Goal: Task Accomplishment & Management: Use online tool/utility

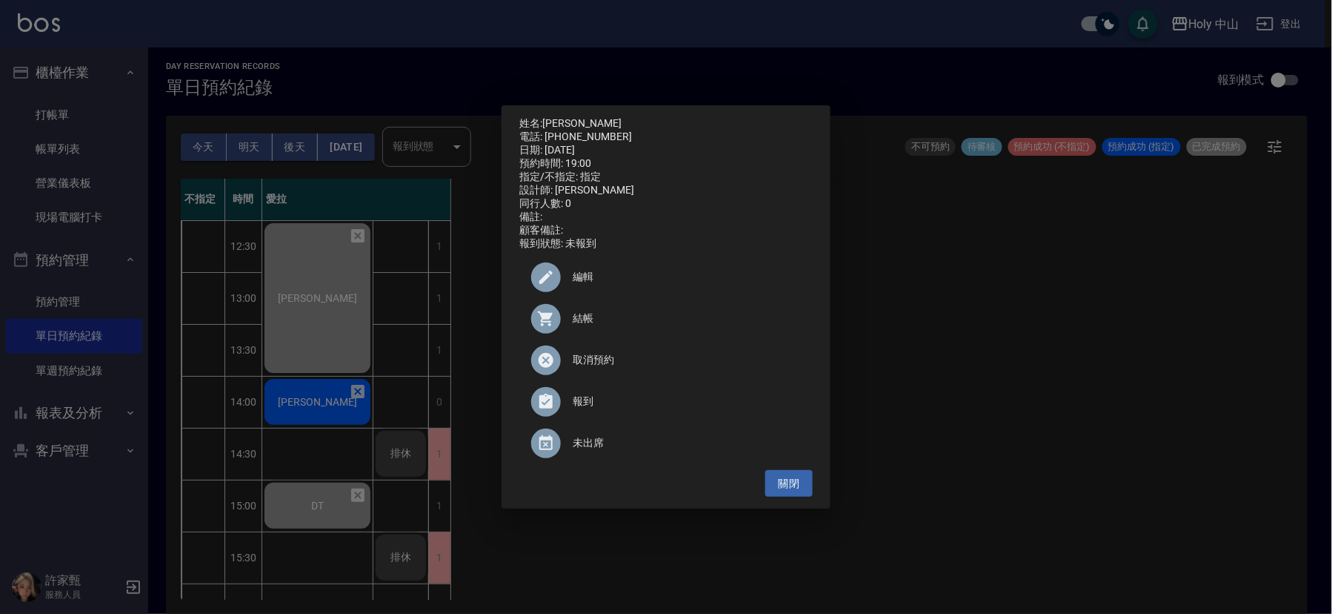
scroll to position [519, 0]
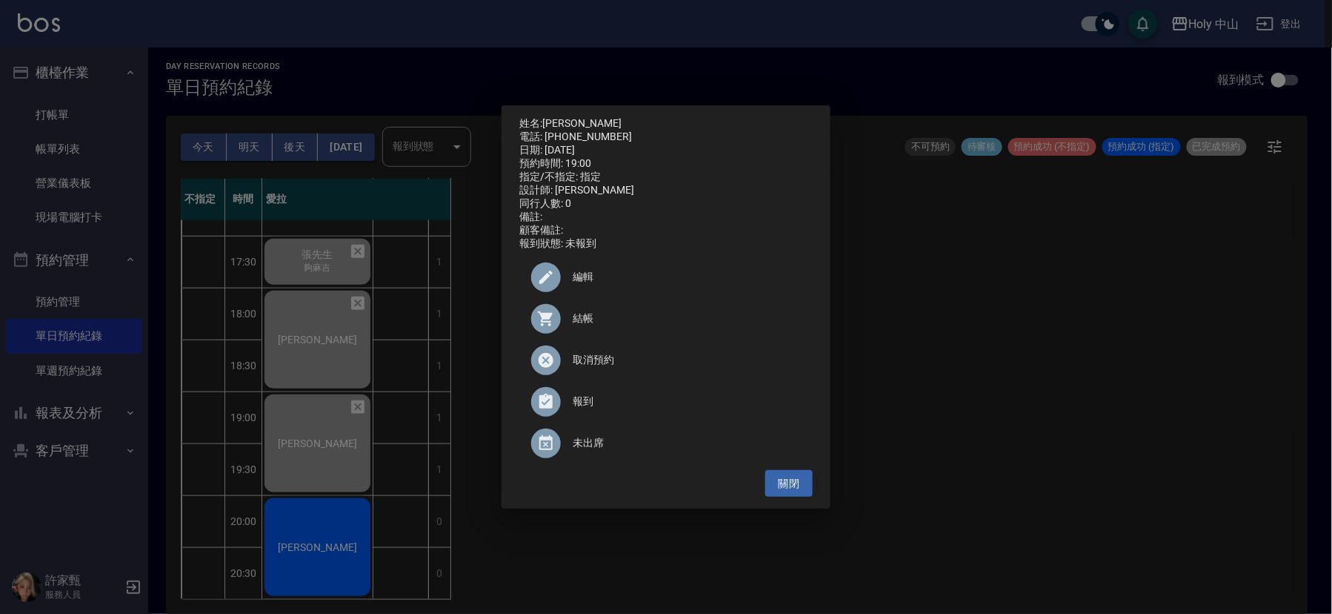
click at [322, 533] on div "姓名: [PERSON_NAME] 電話: [PHONE_NUMBER] 日期: [DATE] 預約時間: 19:00 指定/不指定: 指定 設計師: 愛拉 …" at bounding box center [666, 307] width 1332 height 614
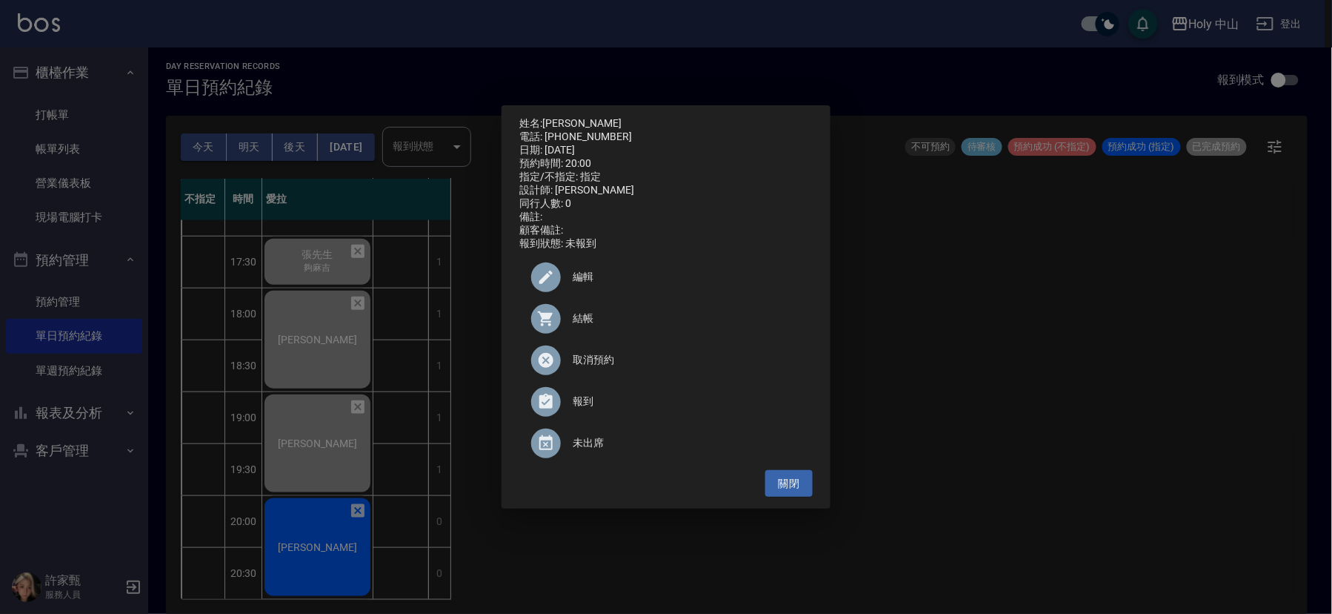
click at [582, 324] on span "結帳" at bounding box center [687, 318] width 228 height 16
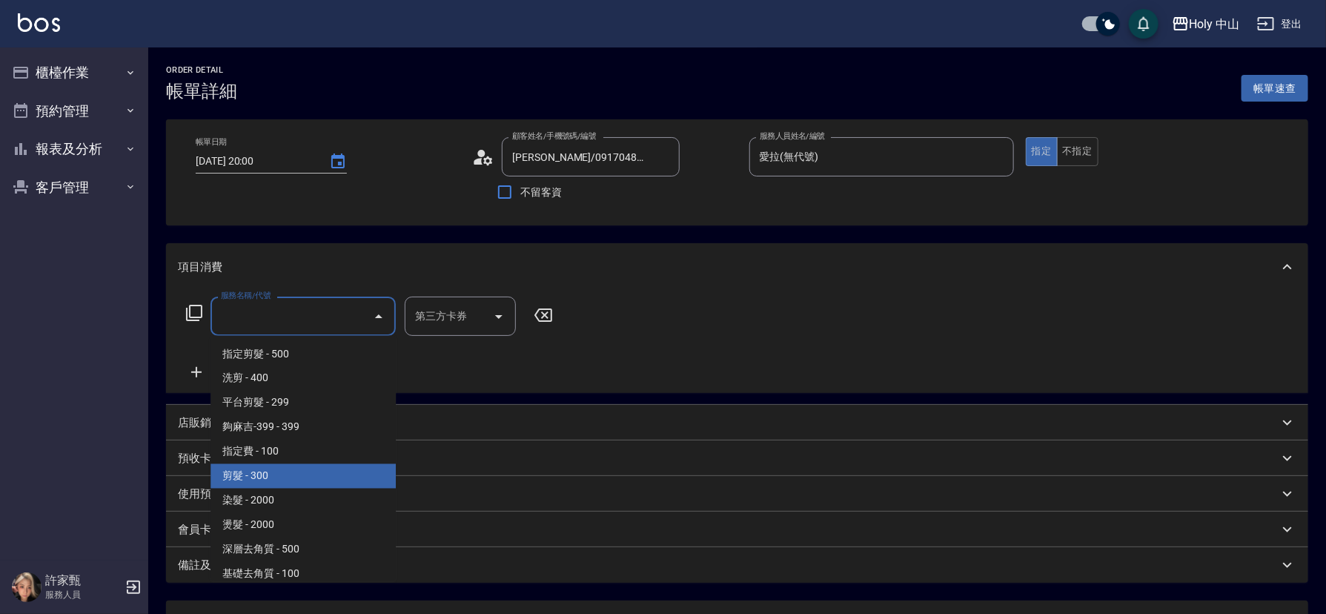
click at [276, 474] on span "剪髮 - 300" at bounding box center [302, 476] width 185 height 24
type input "剪髮(C02)"
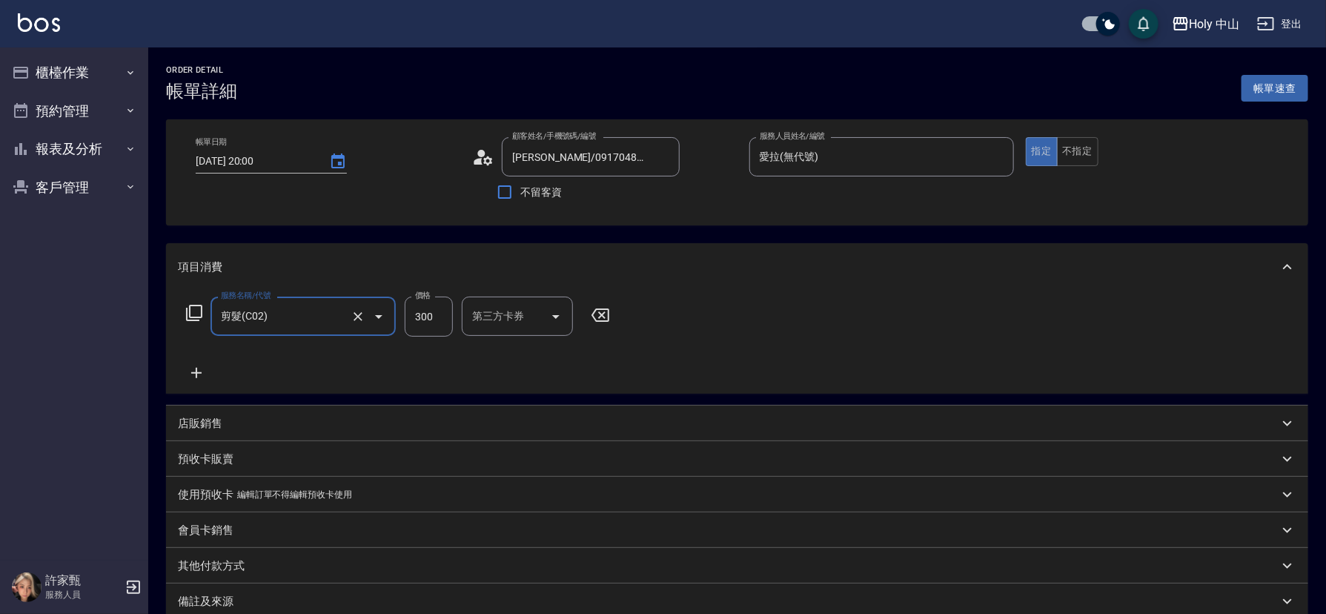
click at [436, 310] on input "300" at bounding box center [429, 316] width 48 height 40
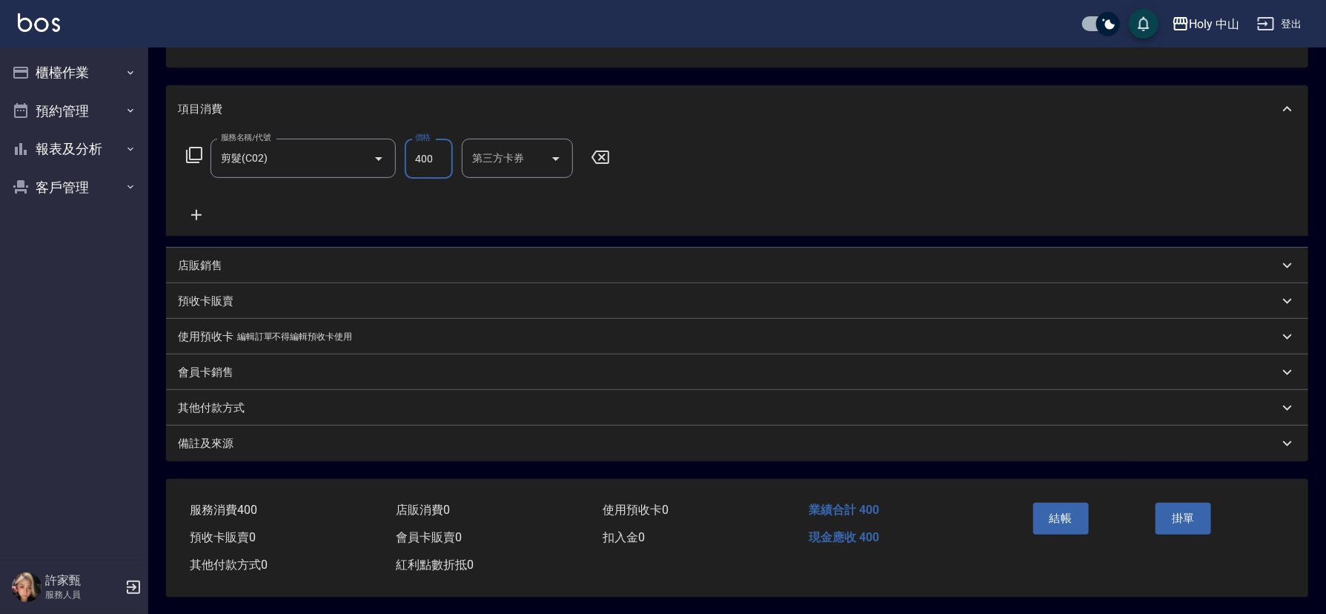
scroll to position [164, 0]
type input "400"
click at [925, 435] on div "備註及來源" at bounding box center [728, 443] width 1100 height 16
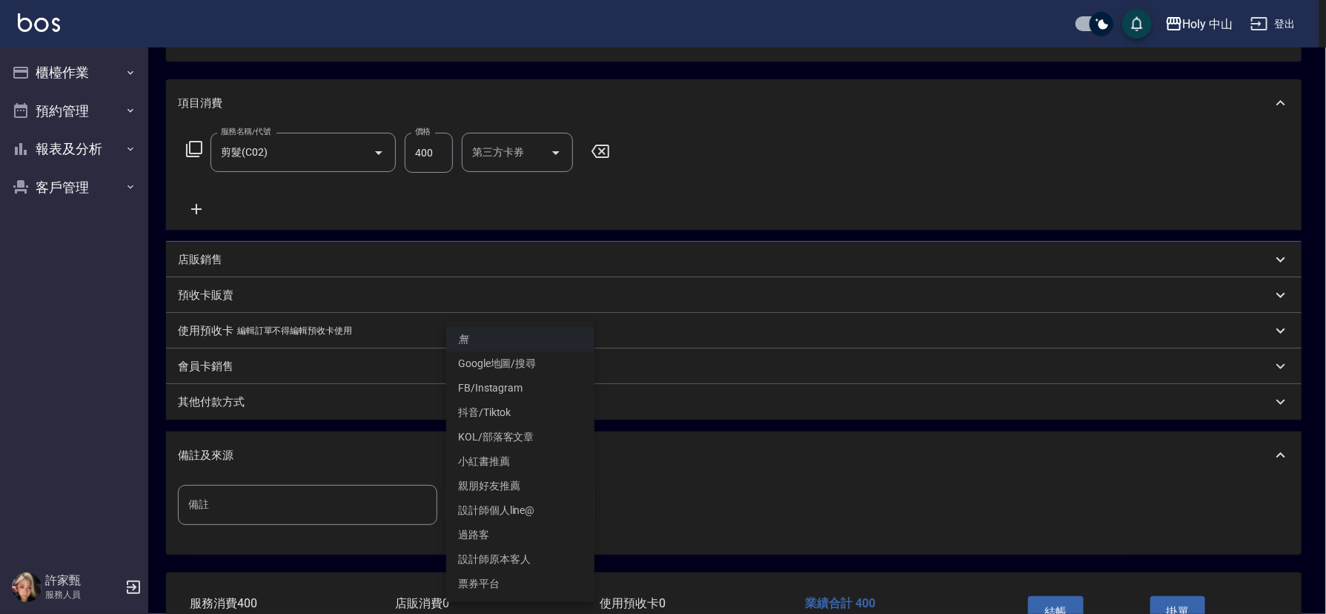
drag, startPoint x: 485, startPoint y: 504, endPoint x: 499, endPoint y: 518, distance: 19.4
click at [485, 505] on body "Holy 中山 登出 櫃檯作業 打帳單 帳單列表 營業儀表板 現場電腦打卡 預約管理 預約管理 單日預約紀錄 單週預約紀錄 報表及分析 報表目錄 店家日報表 …" at bounding box center [663, 271] width 1326 height 871
click at [539, 560] on li "設計師原本客人" at bounding box center [520, 559] width 148 height 24
type input "設計師原本客人"
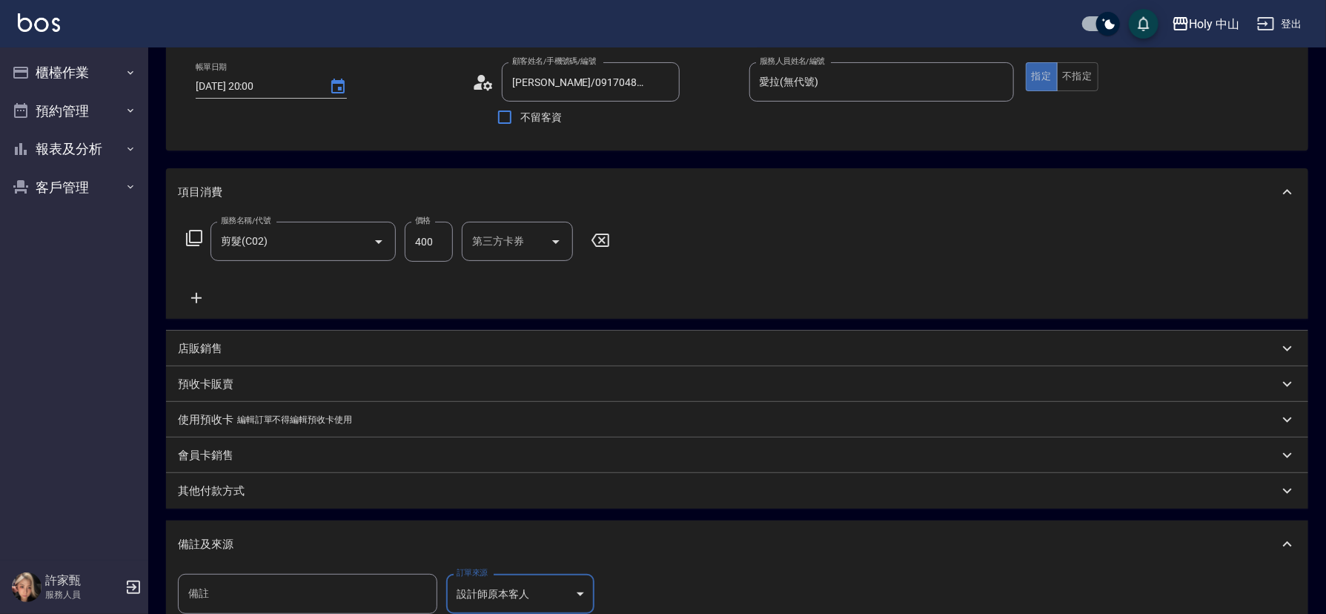
scroll to position [0, 0]
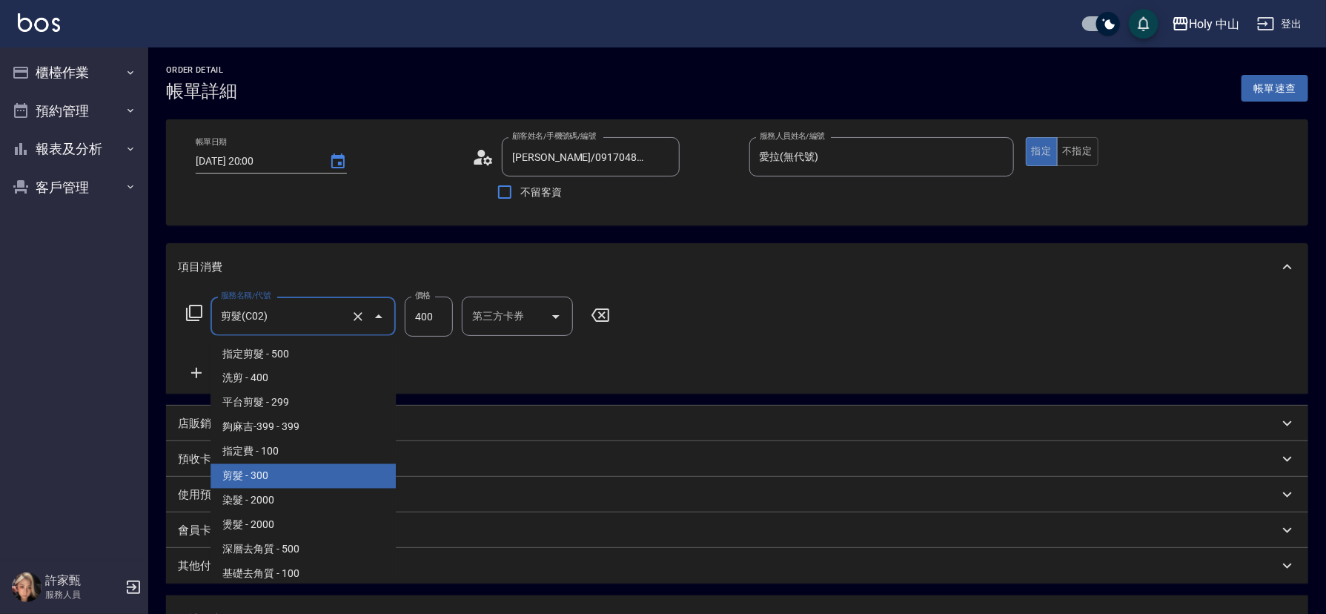
click at [336, 322] on input "剪髮(C02)" at bounding box center [282, 316] width 130 height 26
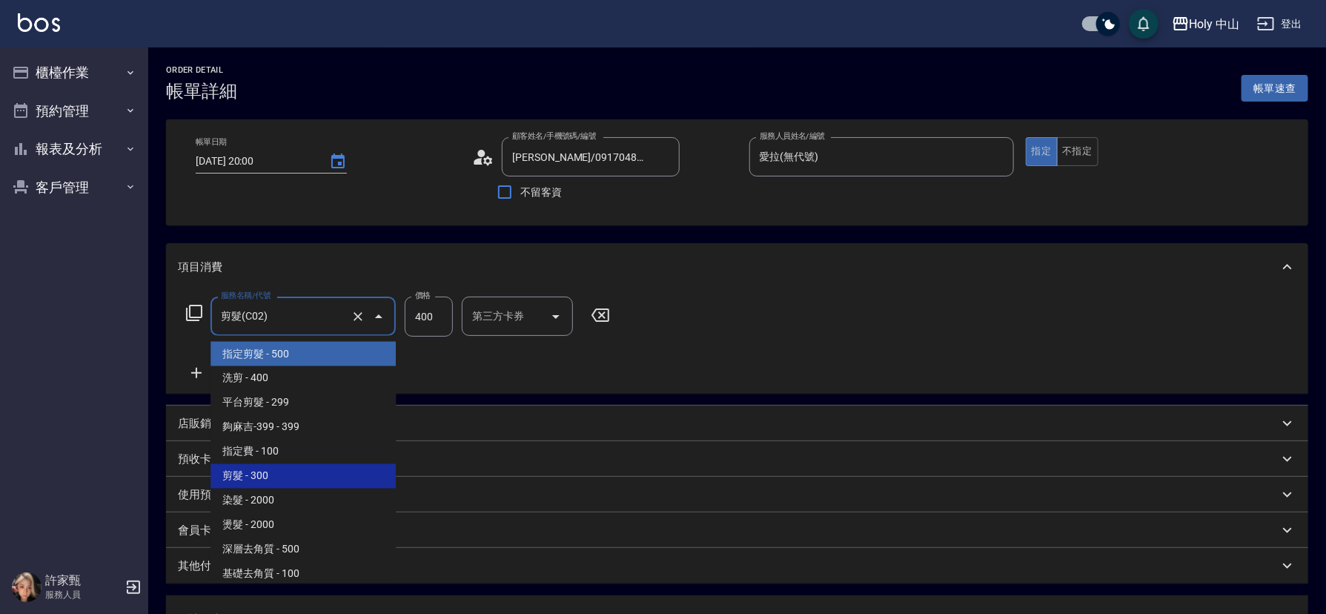
click at [315, 356] on span "指定剪髮 - 500" at bounding box center [302, 354] width 185 height 24
type input "指定剪髮(1)"
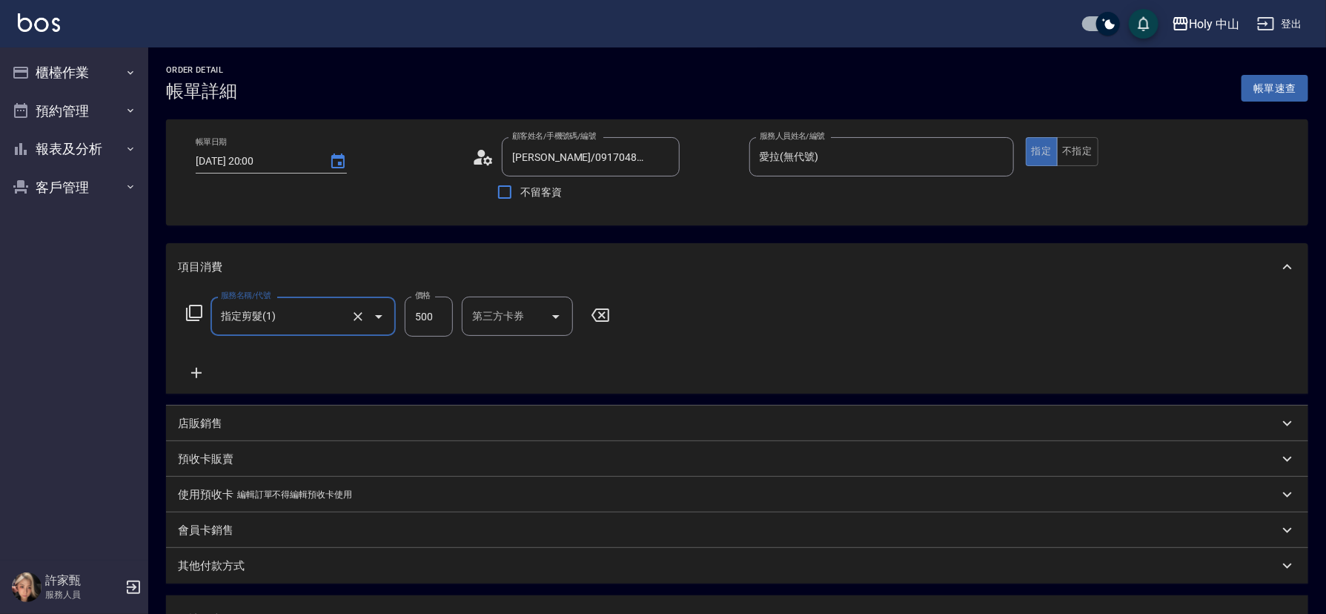
click at [446, 314] on input "500" at bounding box center [429, 316] width 48 height 40
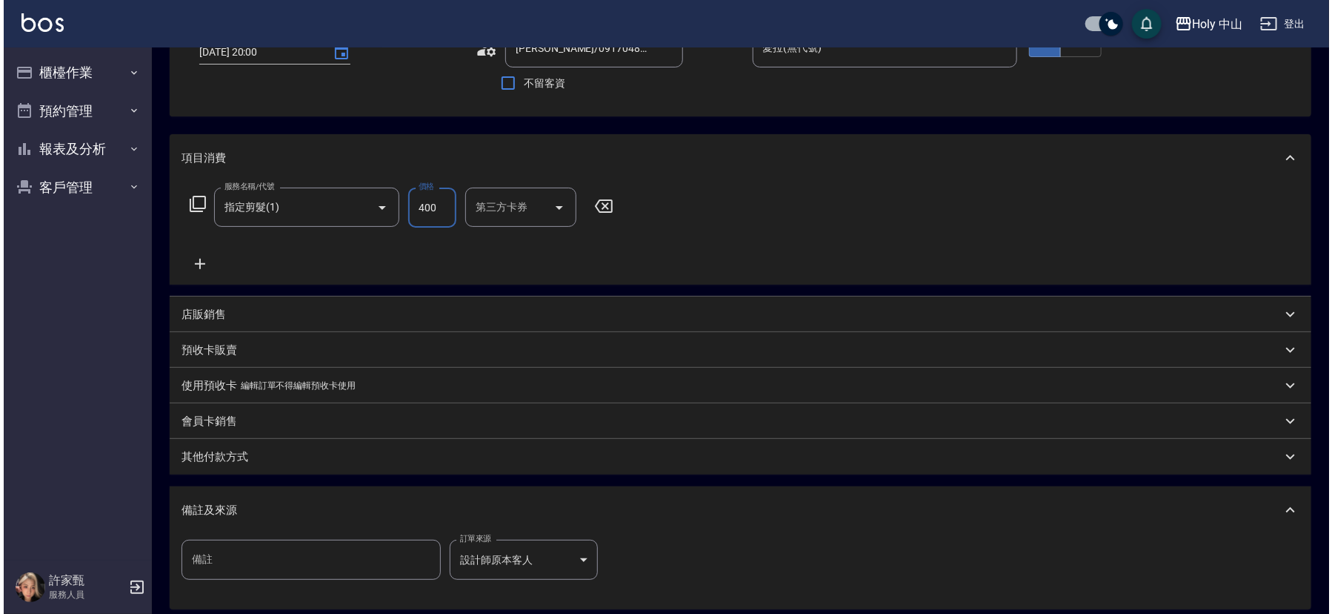
scroll to position [263, 0]
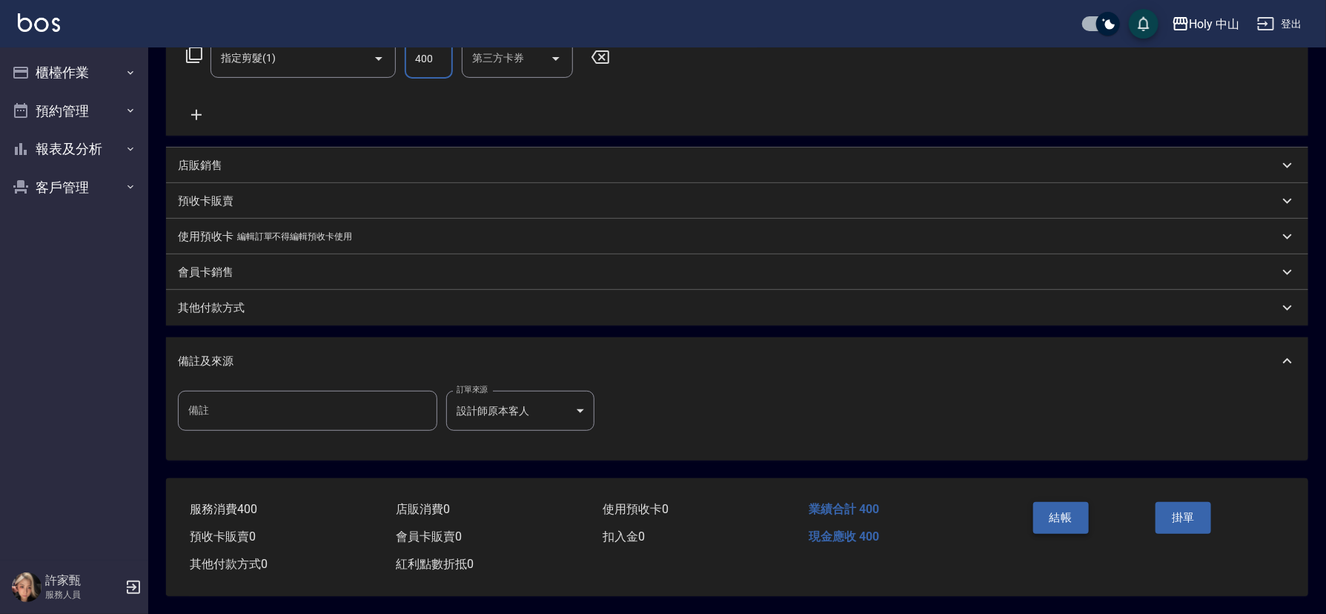
type input "400"
click at [1054, 517] on button "結帳" at bounding box center [1061, 517] width 56 height 31
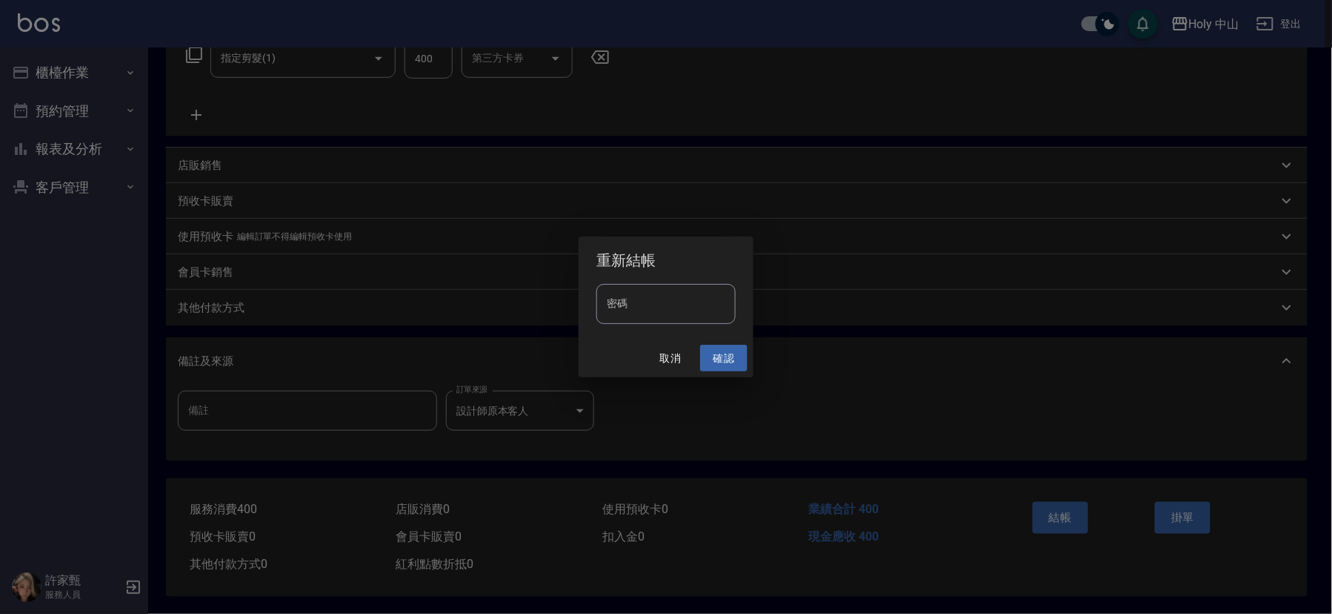
click at [720, 350] on button "確認" at bounding box center [723, 358] width 47 height 27
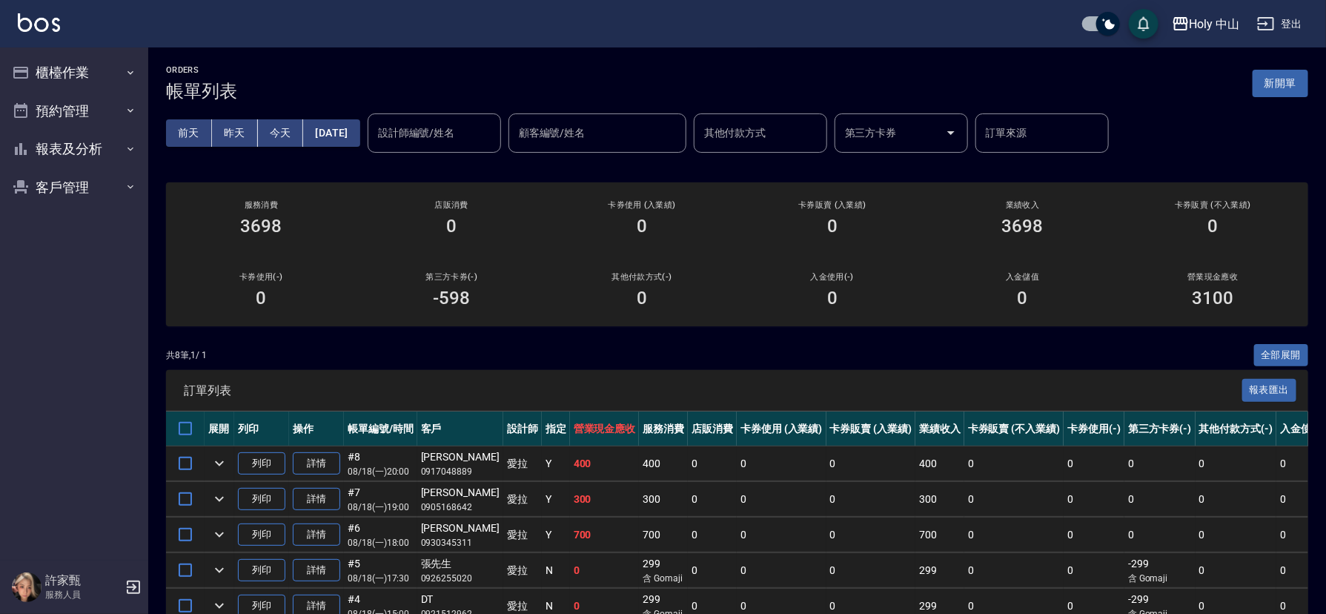
click at [1237, 209] on div "卡券販賣 (不入業績) 0" at bounding box center [1212, 218] width 190 height 72
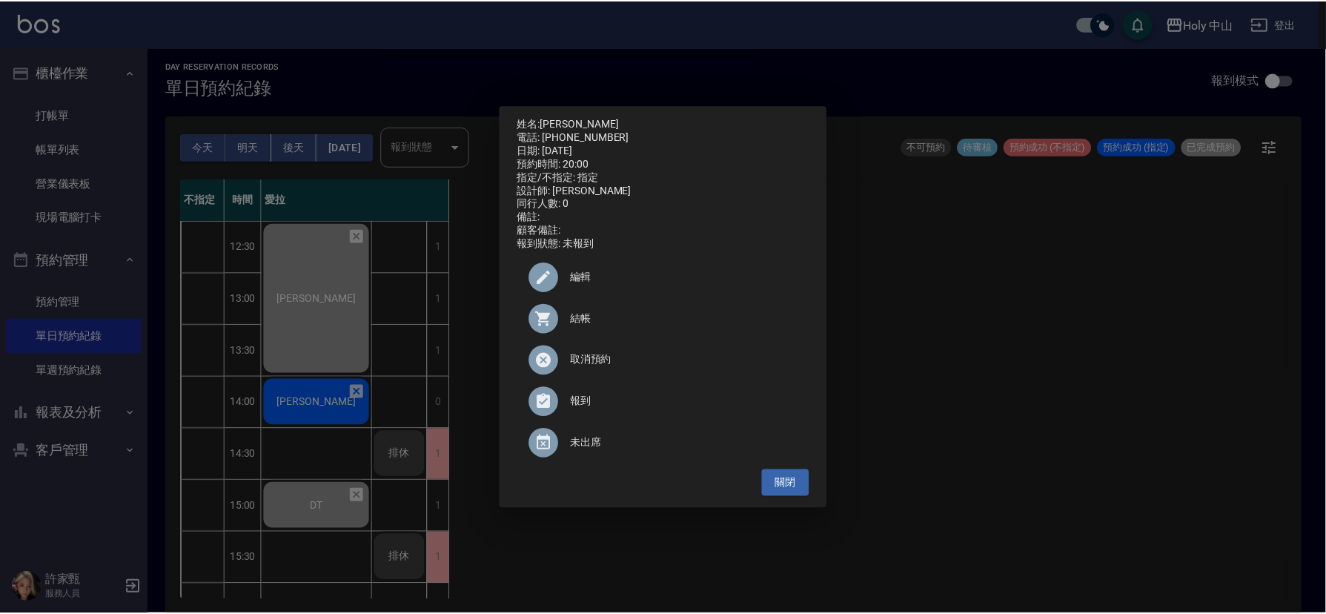
scroll to position [519, 0]
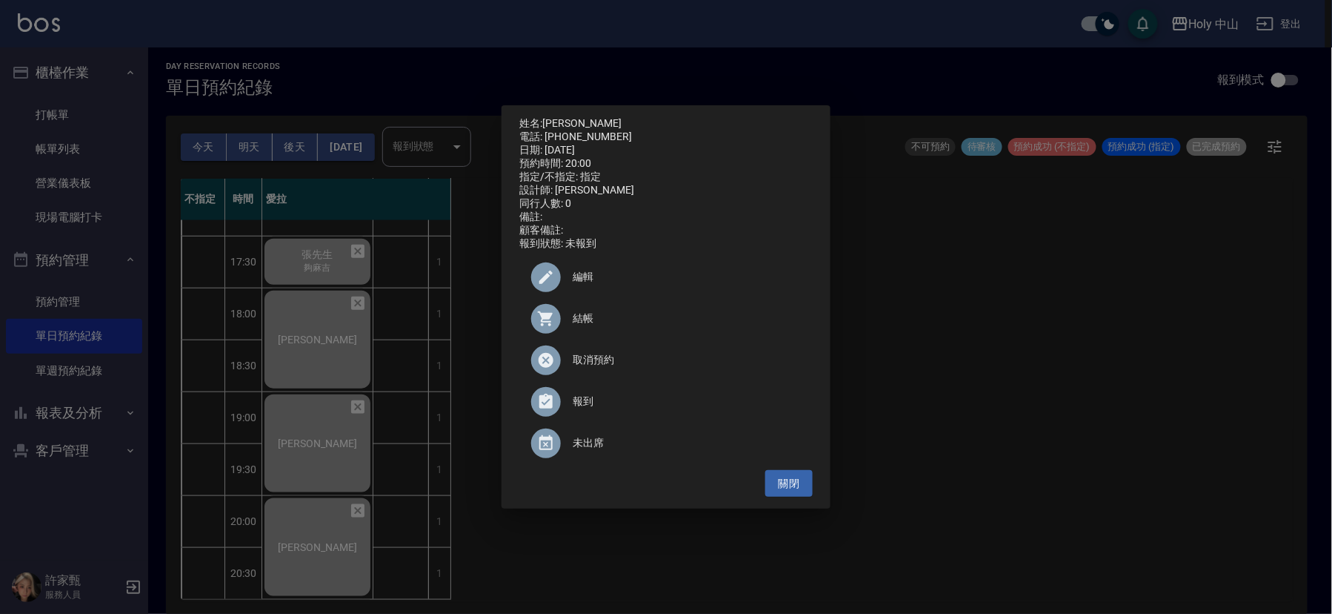
click at [1075, 350] on div "姓名: [PERSON_NAME] 電話: [PHONE_NUMBER] 日期: [DATE] 預約時間: 20:00 指定/不指定: 指定 設計師: 愛拉 …" at bounding box center [666, 307] width 1332 height 614
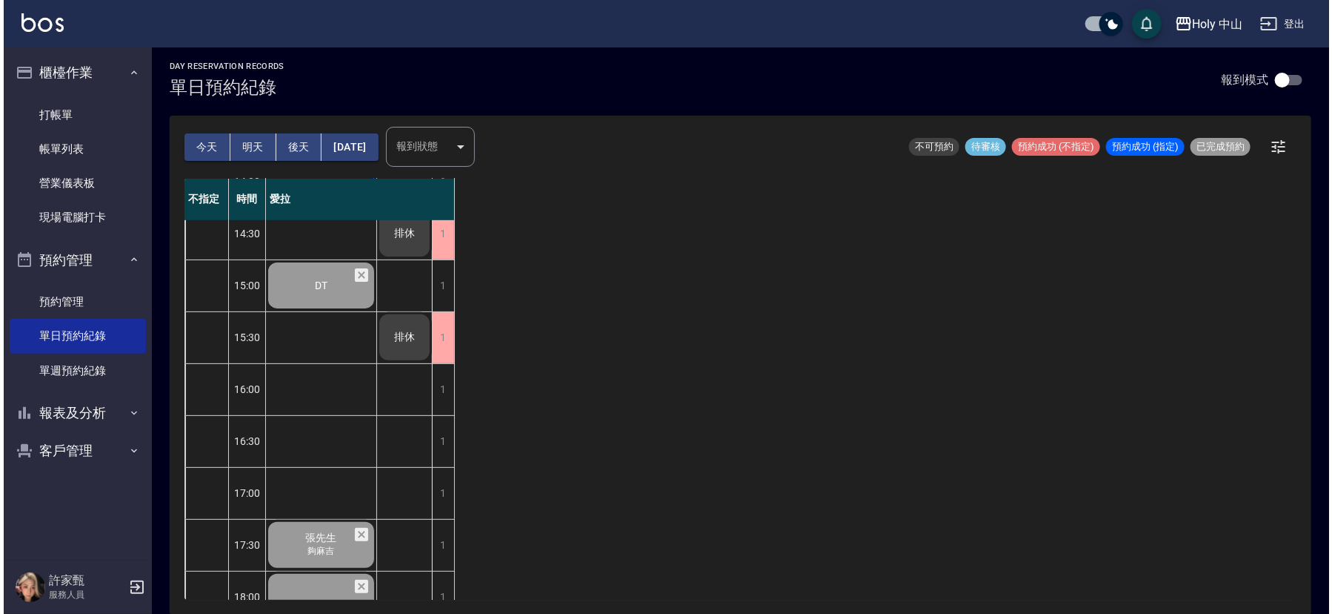
scroll to position [0, 0]
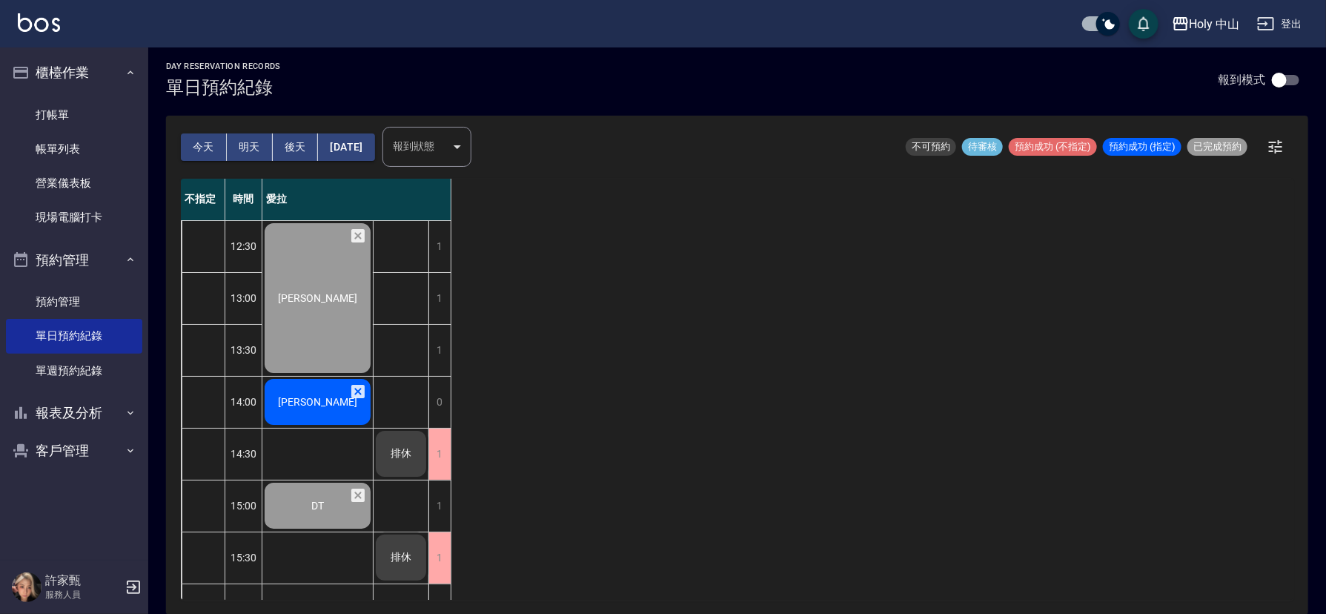
click at [333, 375] on div "[PERSON_NAME]" at bounding box center [317, 298] width 110 height 154
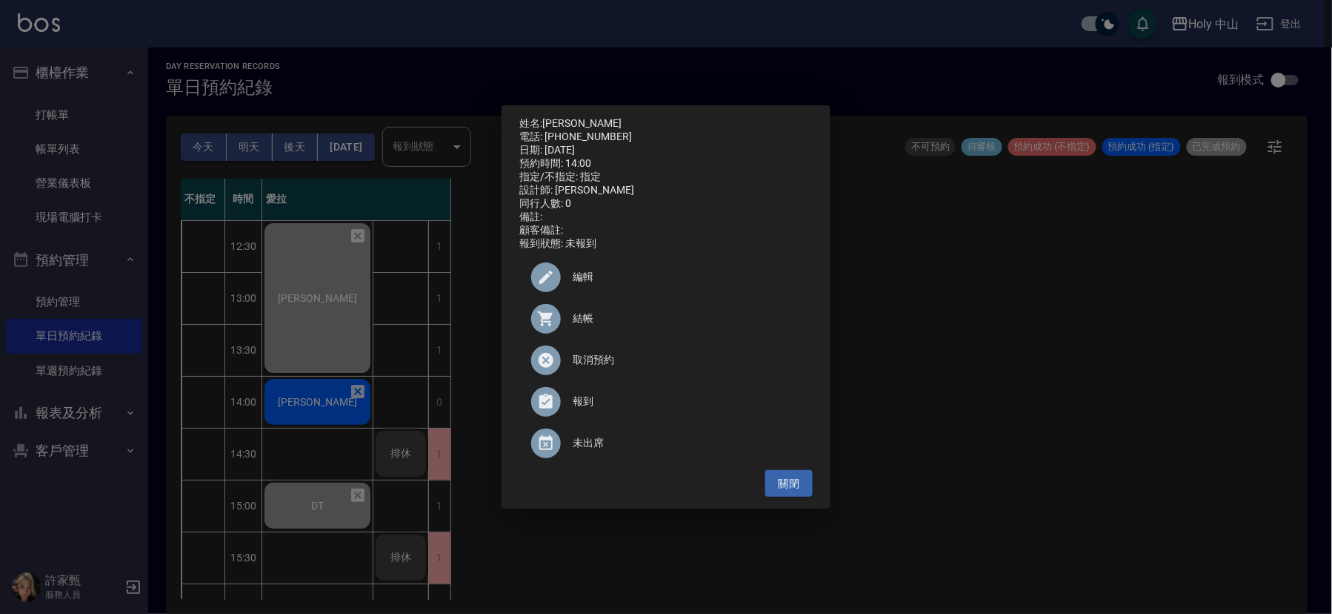
click at [563, 325] on div at bounding box center [551, 319] width 41 height 30
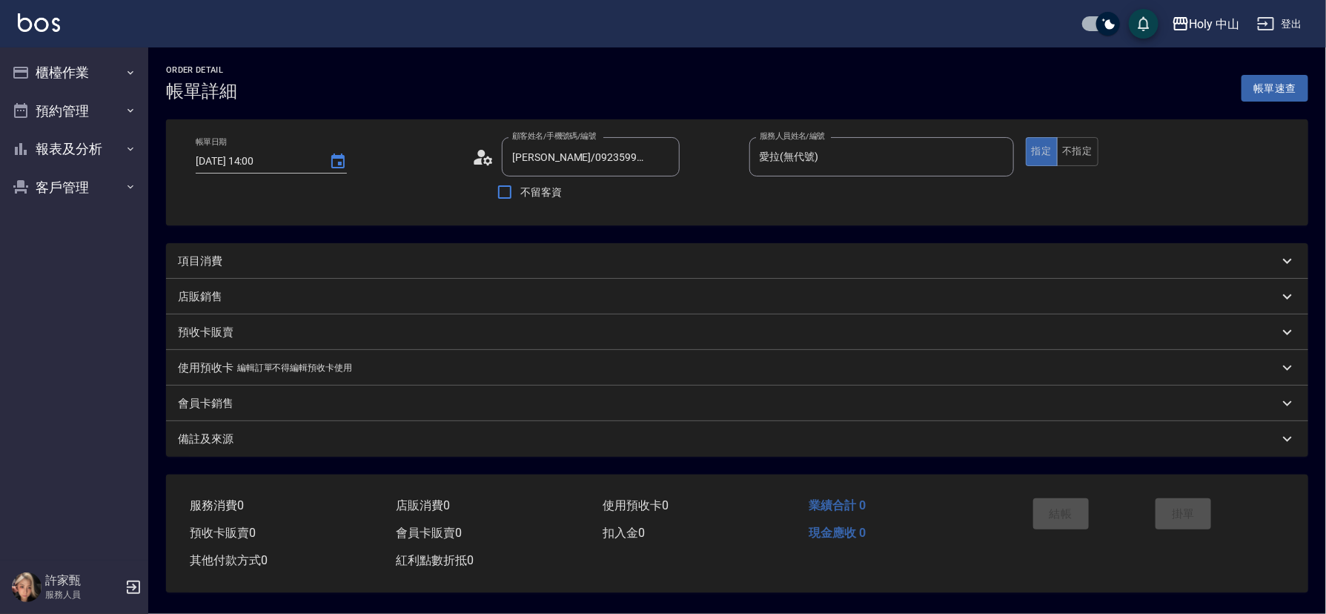
click at [433, 276] on div "項目消費" at bounding box center [737, 261] width 1142 height 36
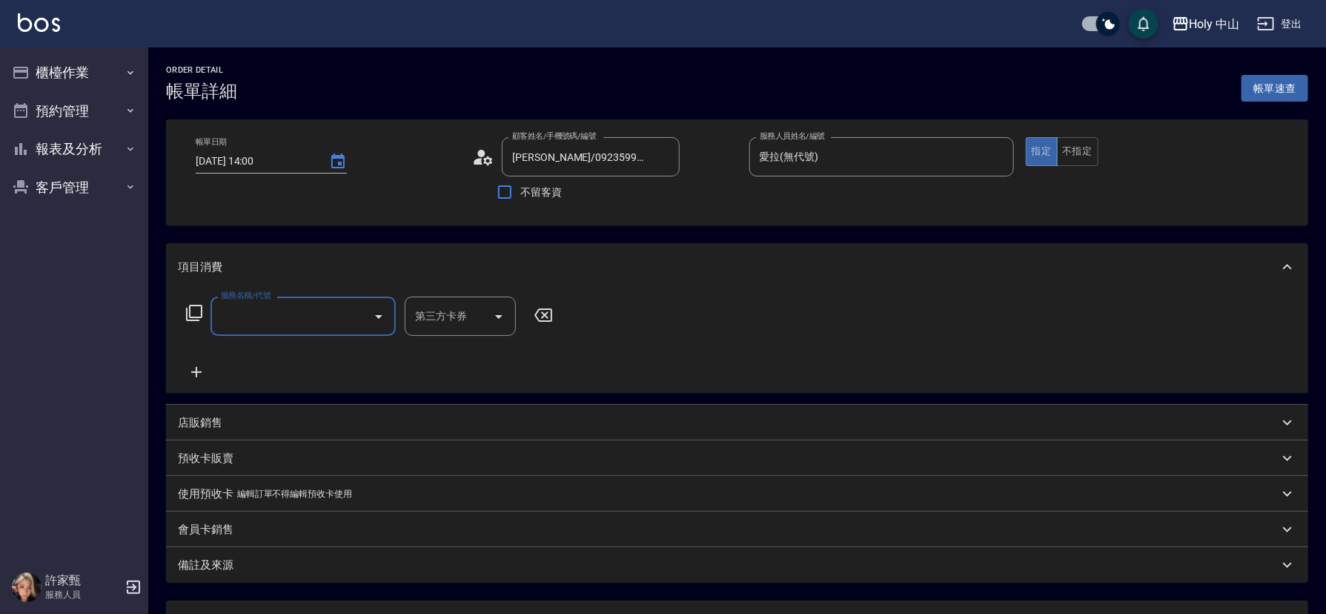
click at [310, 319] on input "服務名稱/代號" at bounding box center [292, 316] width 150 height 26
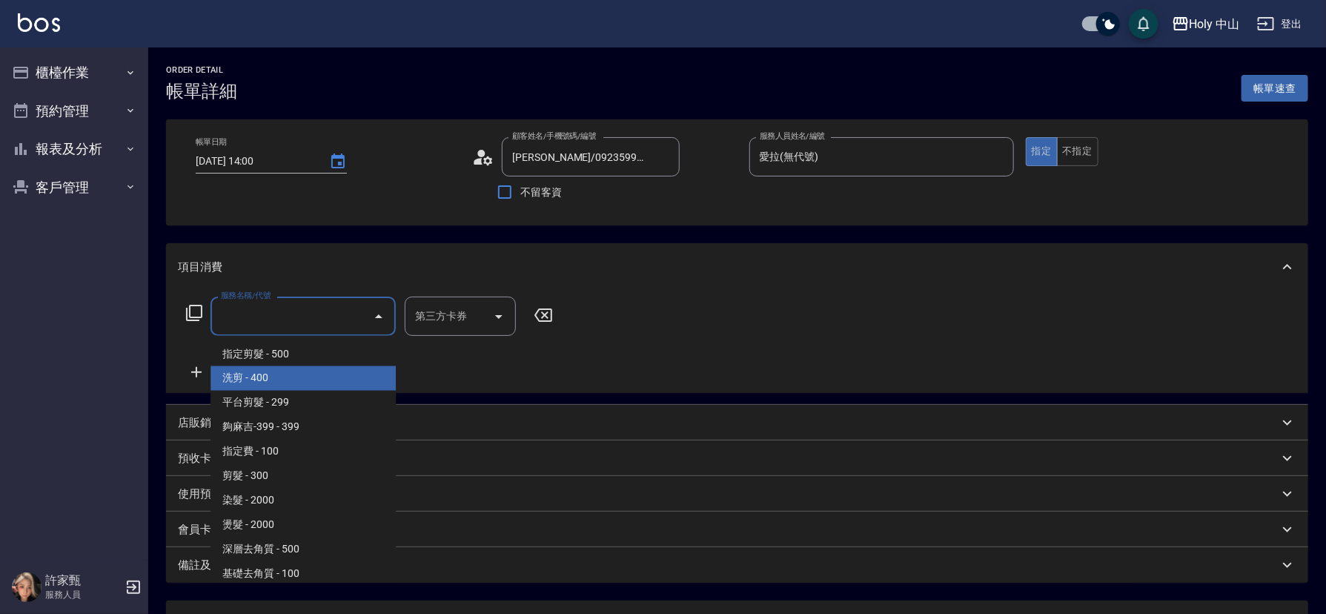
click at [280, 379] on span "洗剪 - 400" at bounding box center [302, 378] width 185 height 24
type input "洗剪(3)"
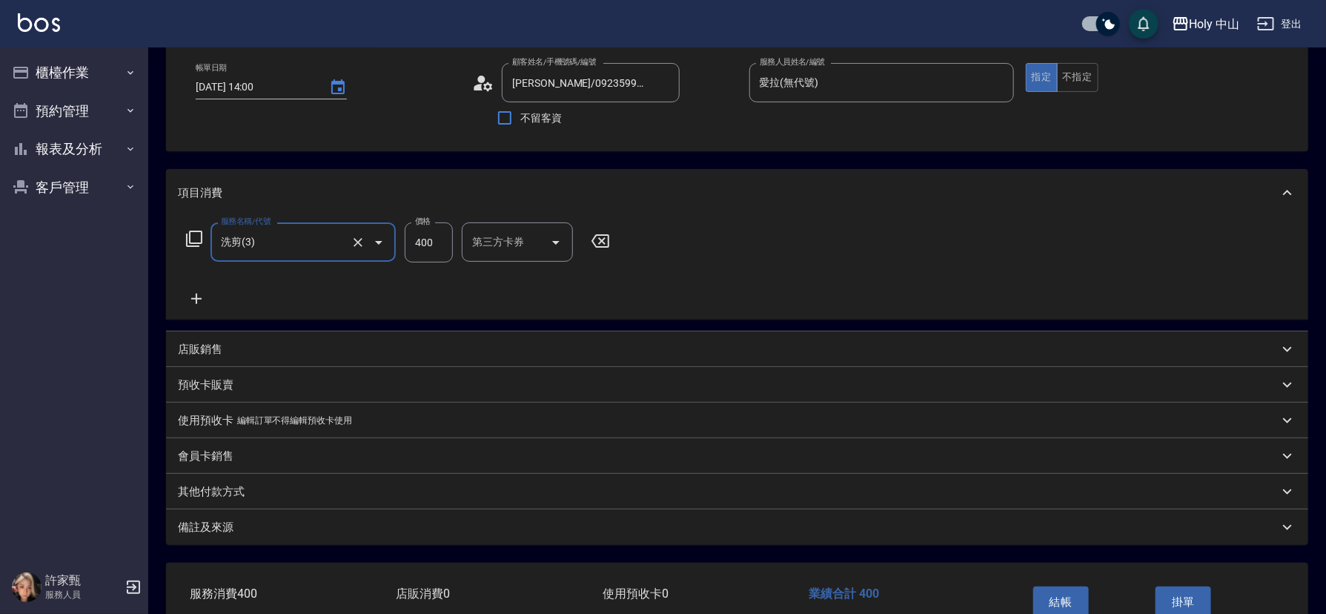
scroll to position [164, 0]
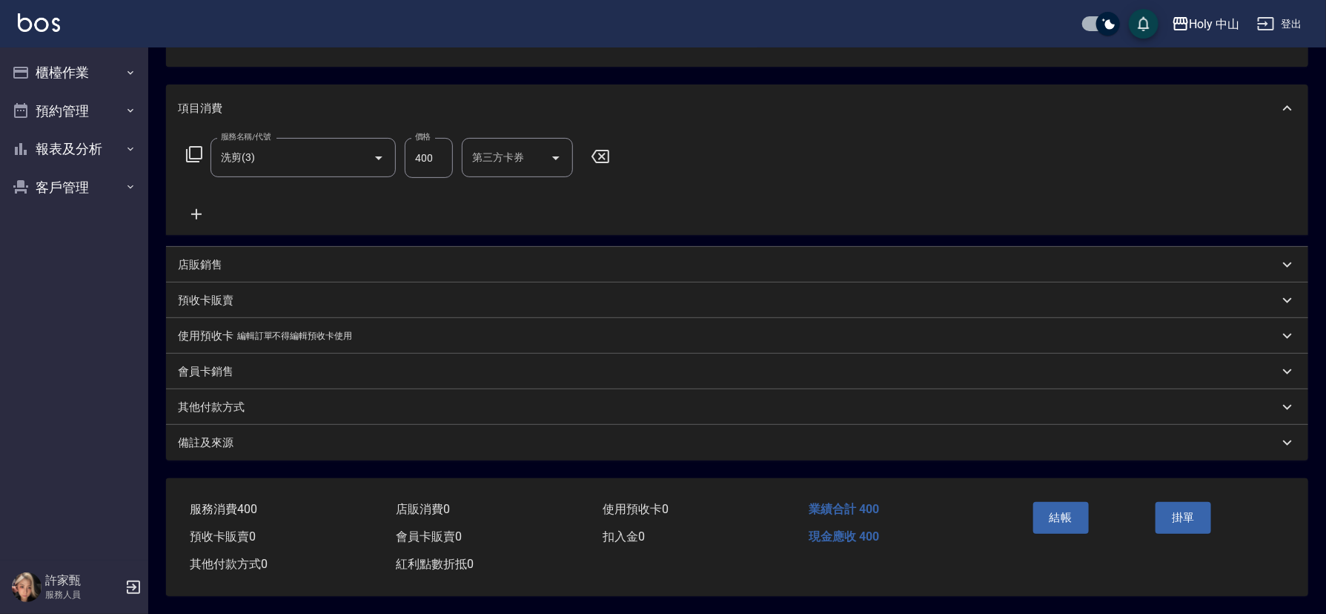
click at [516, 443] on div "備註及來源" at bounding box center [728, 443] width 1100 height 16
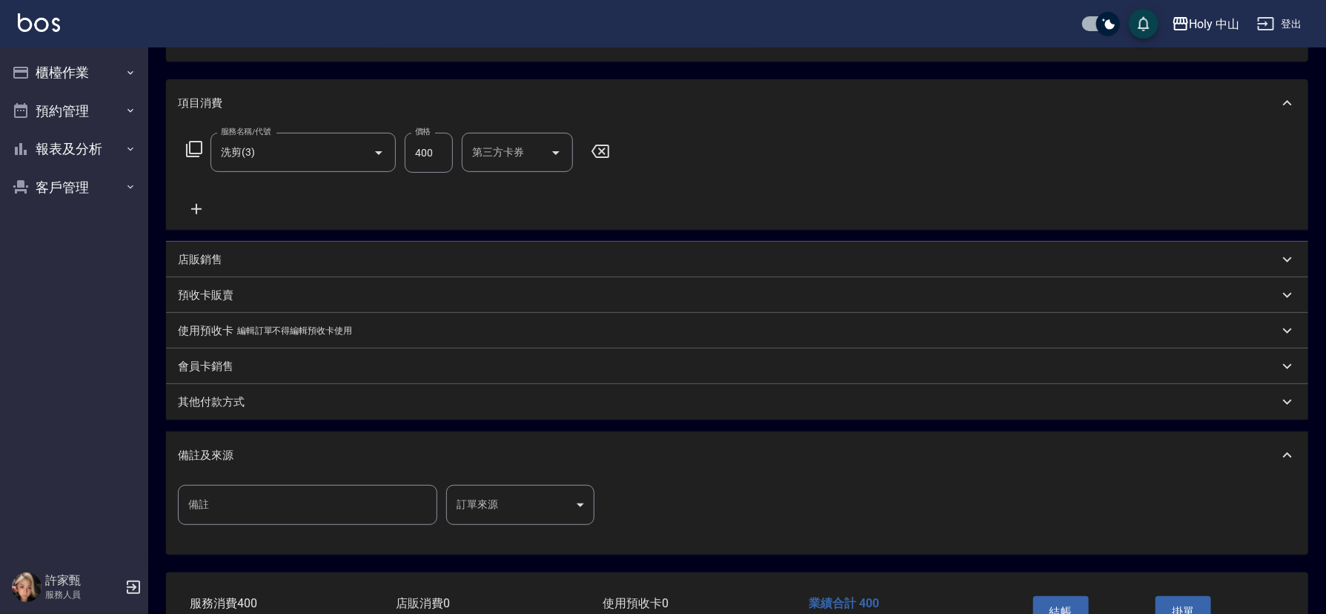
click at [525, 493] on body "Holy 中山 登出 櫃檯作業 打帳單 帳單列表 營業儀表板 現場電腦打卡 預約管理 預約管理 單日預約紀錄 單週預約紀錄 報表及分析 報表目錄 店家日報表 …" at bounding box center [663, 271] width 1326 height 871
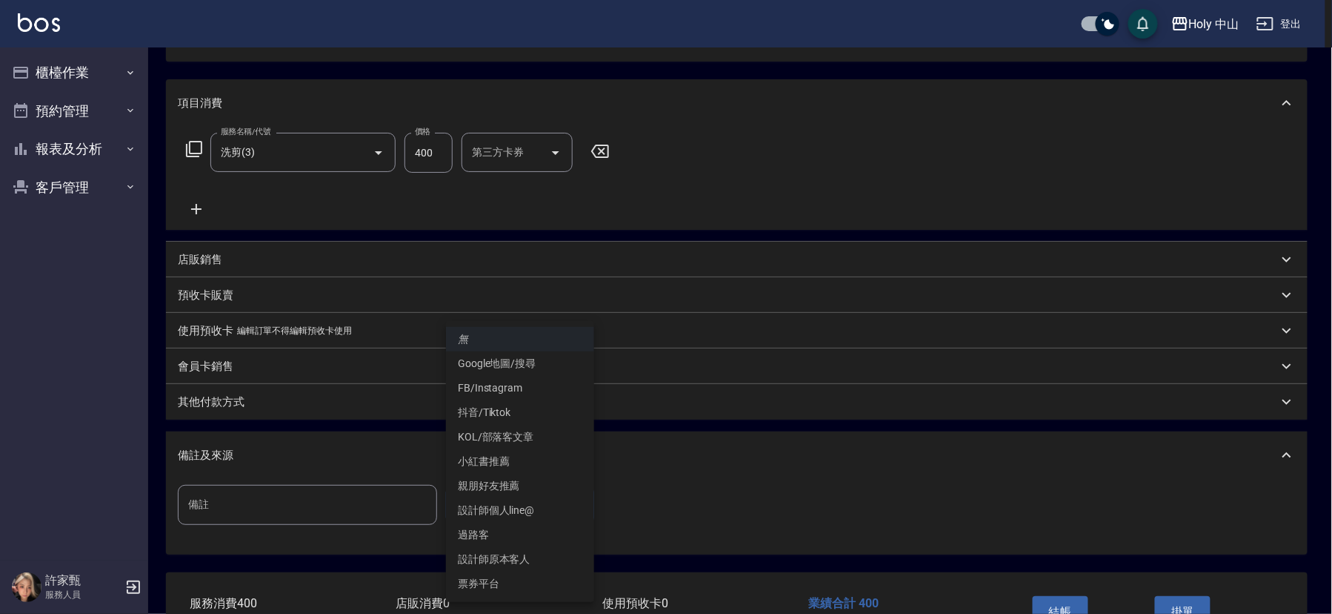
click at [505, 554] on li "設計師原本客人" at bounding box center [520, 559] width 148 height 24
type input "設計師原本客人"
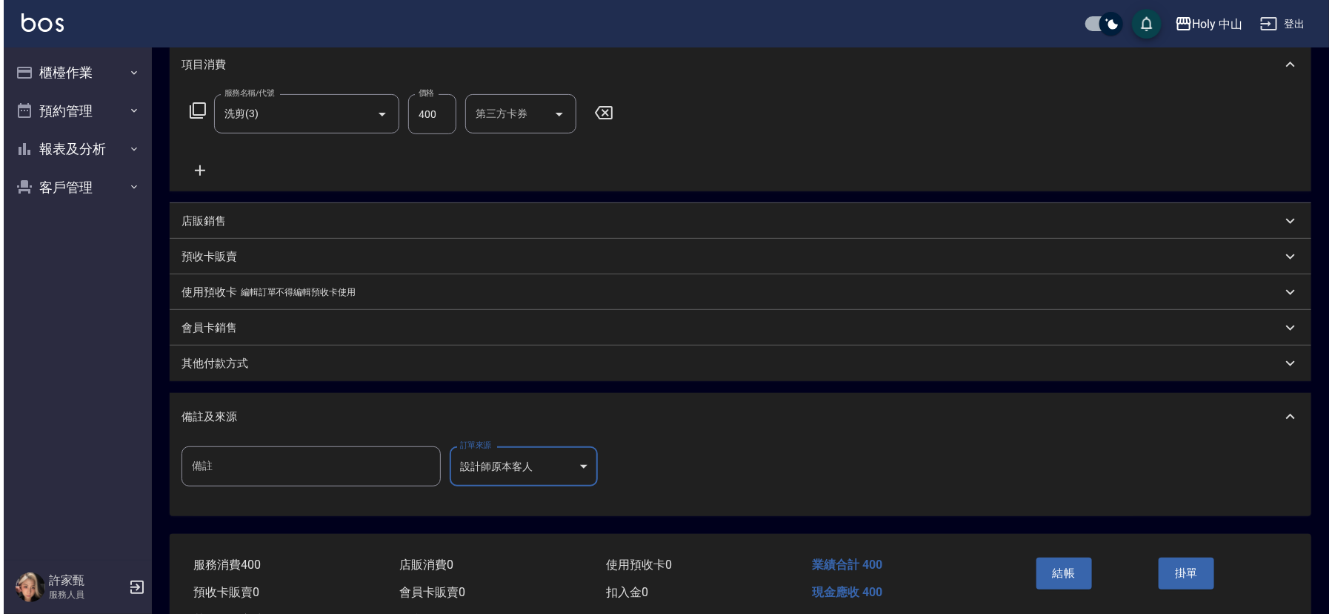
scroll to position [263, 0]
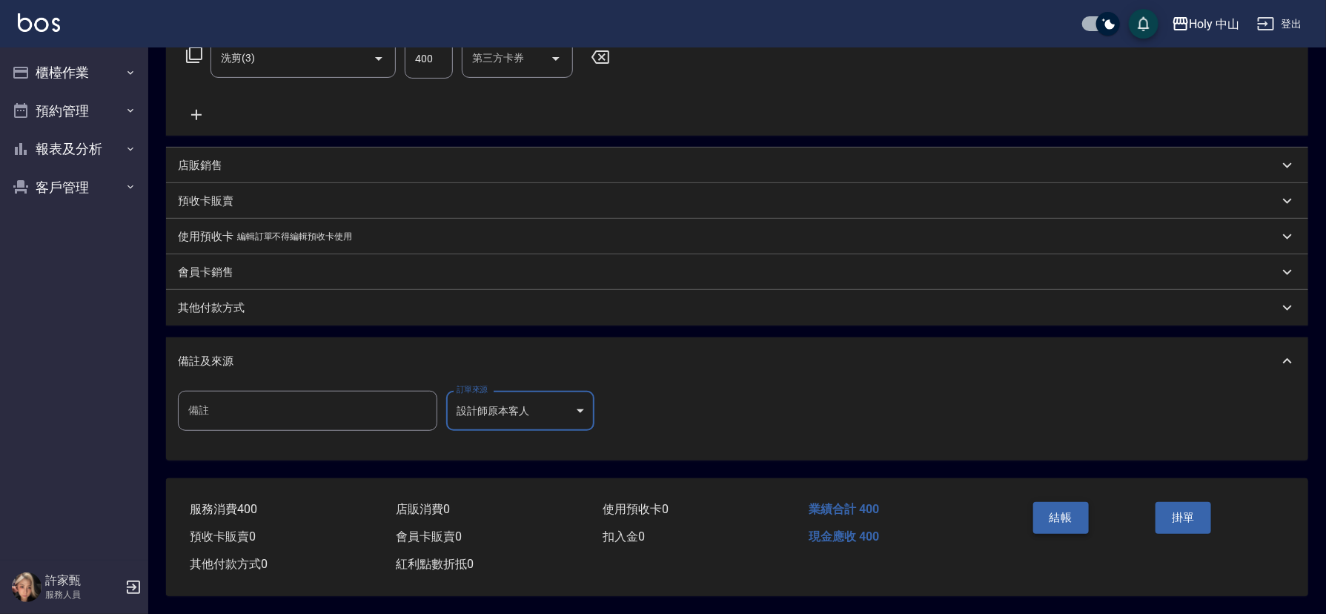
click at [1066, 505] on button "結帳" at bounding box center [1061, 517] width 56 height 31
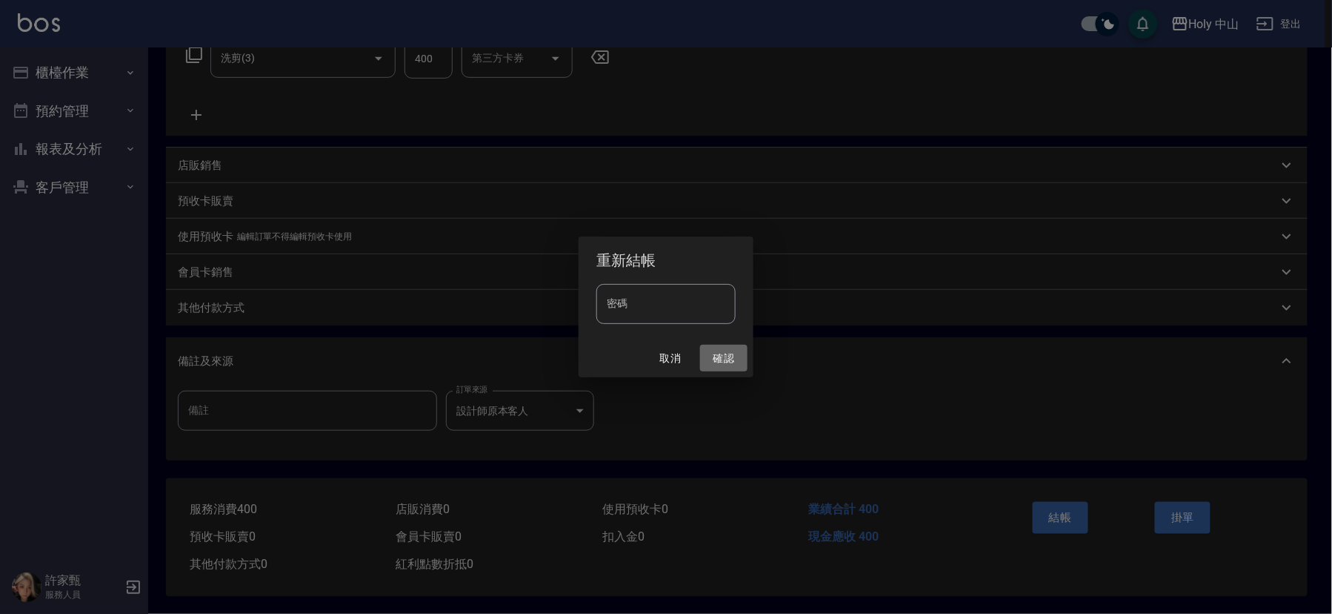
click at [726, 364] on button "確認" at bounding box center [723, 358] width 47 height 27
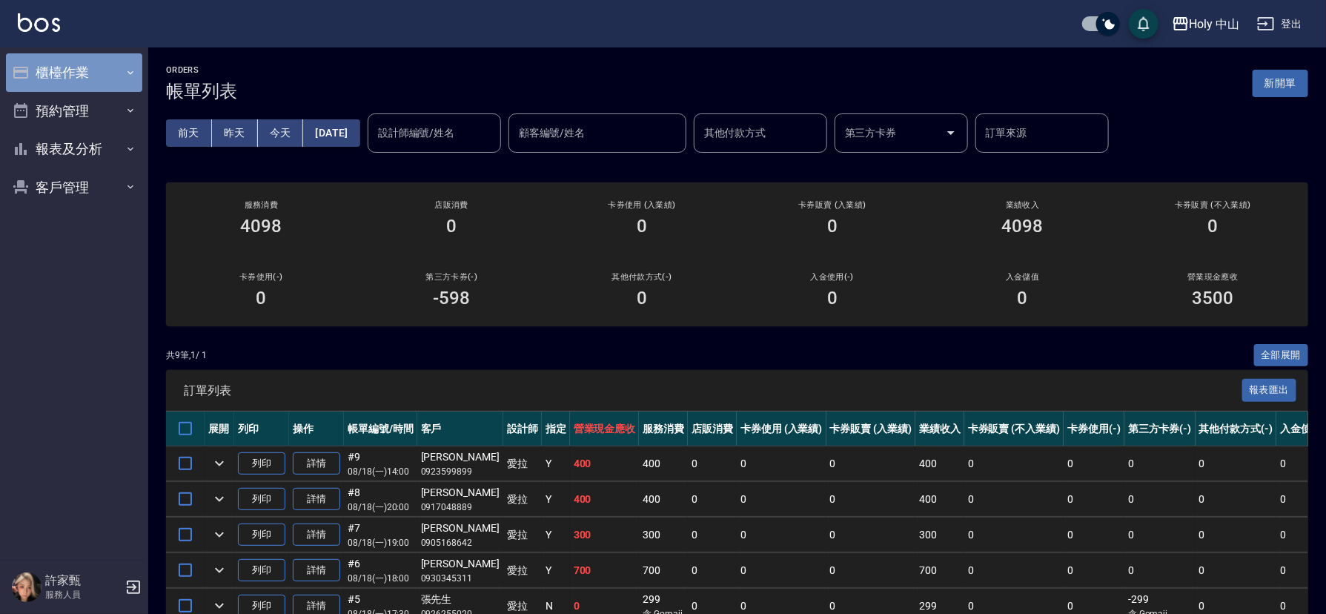
click at [113, 70] on button "櫃檯作業" at bounding box center [74, 72] width 136 height 39
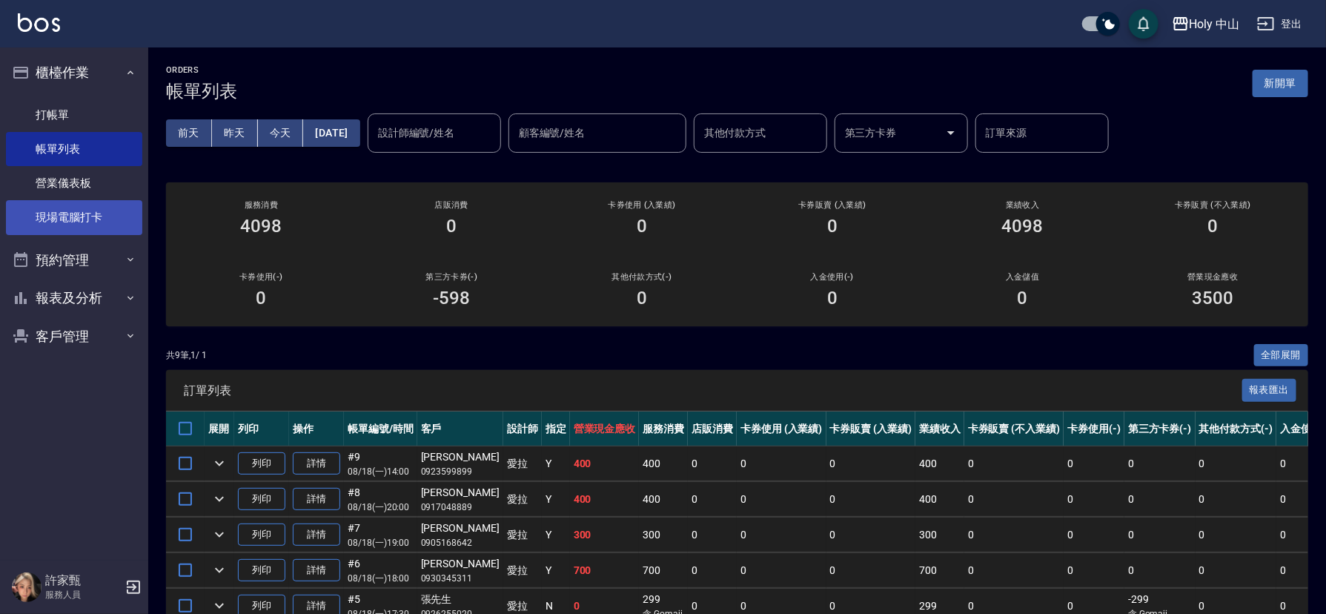
click at [118, 210] on link "現場電腦打卡" at bounding box center [74, 217] width 136 height 34
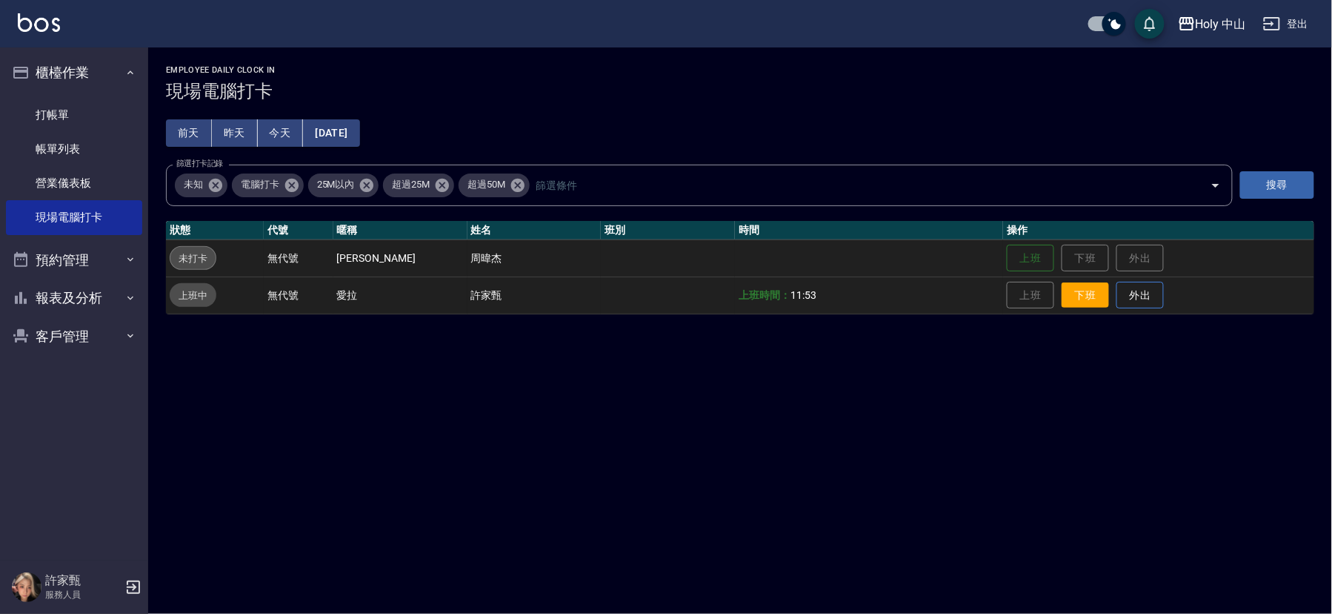
click at [1069, 293] on button "下班" at bounding box center [1085, 295] width 47 height 26
